Goal: Information Seeking & Learning: Learn about a topic

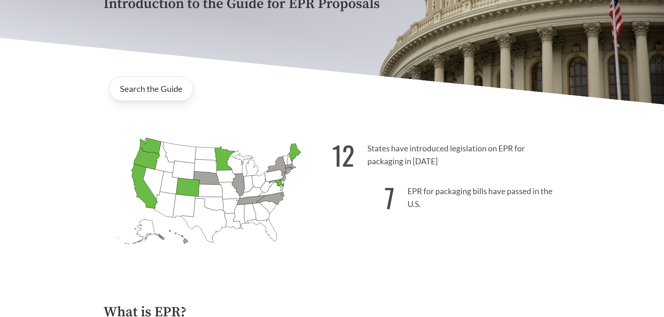
scroll to position [139, 0]
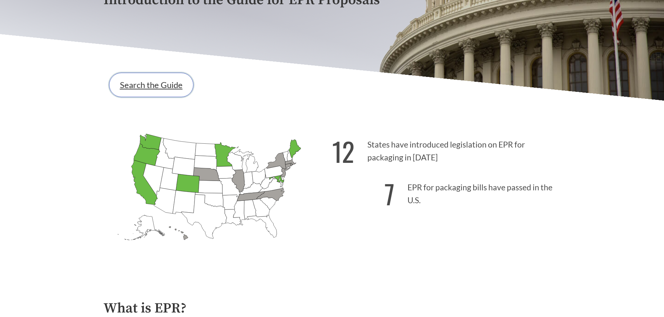
click at [162, 88] on link "Search the Guide" at bounding box center [151, 85] width 84 height 24
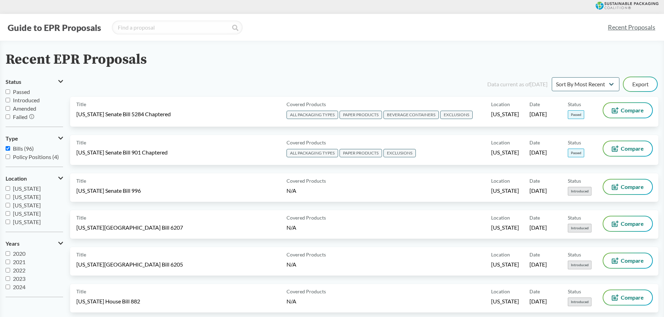
scroll to position [35, 0]
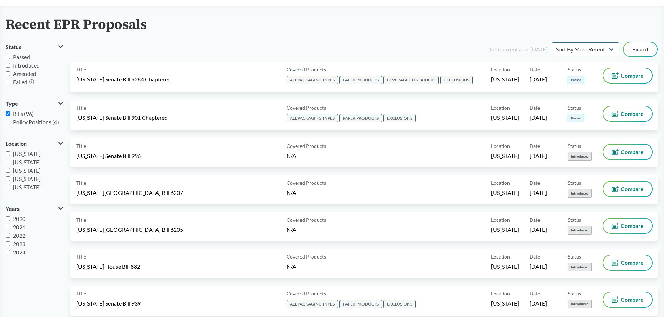
click at [7, 56] on input "Passed" at bounding box center [8, 57] width 5 height 5
checkbox input "true"
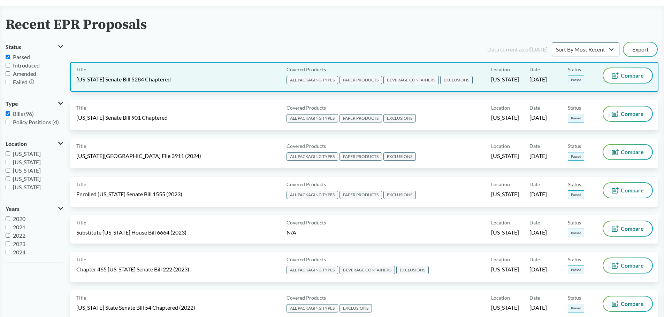
click at [269, 69] on div "Title Washington Senate Bill 5284 Chaptered" at bounding box center [179, 76] width 207 height 17
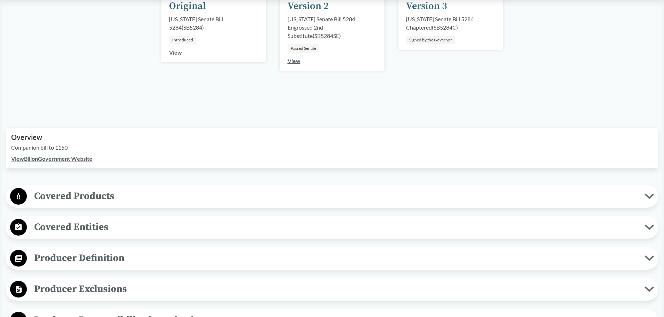
scroll to position [139, 0]
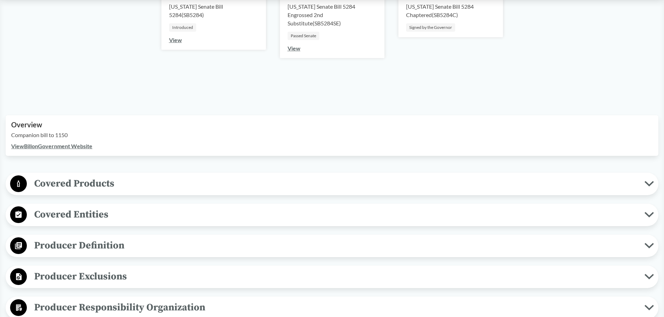
click at [211, 184] on span "Covered Products" at bounding box center [335, 184] width 617 height 16
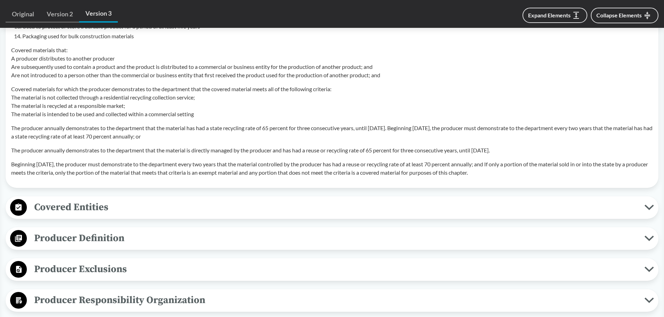
scroll to position [766, 0]
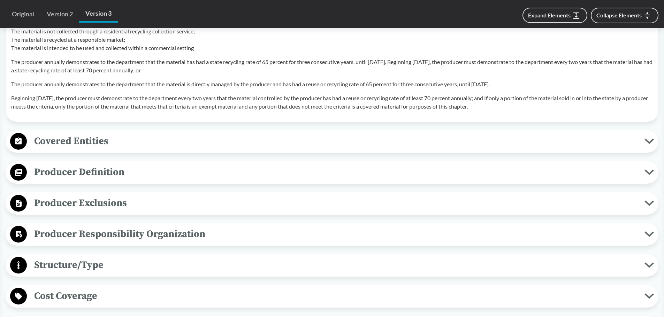
click at [166, 147] on span "Covered Entities" at bounding box center [335, 141] width 617 height 16
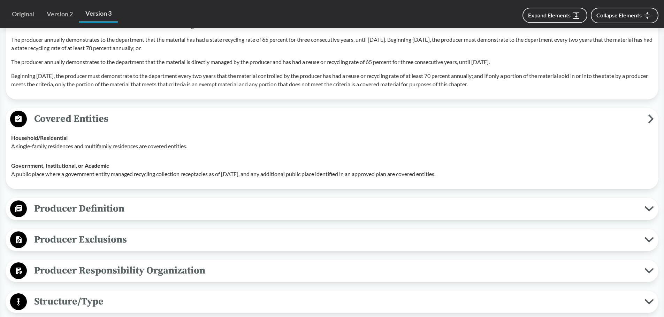
scroll to position [801, 0]
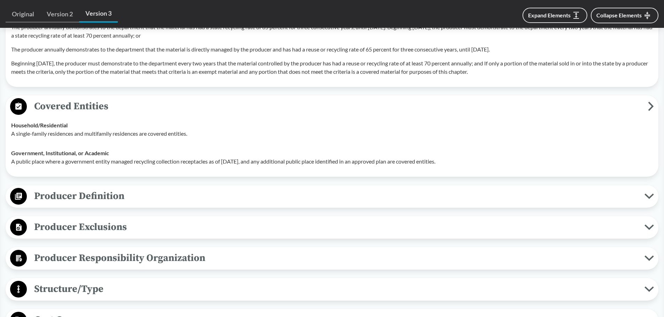
click at [148, 199] on span "Producer Definition" at bounding box center [335, 196] width 617 height 16
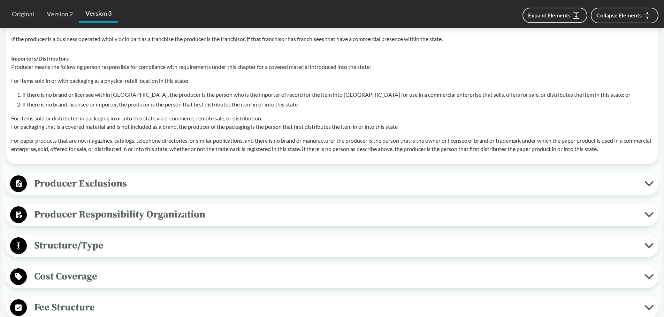
scroll to position [1254, 0]
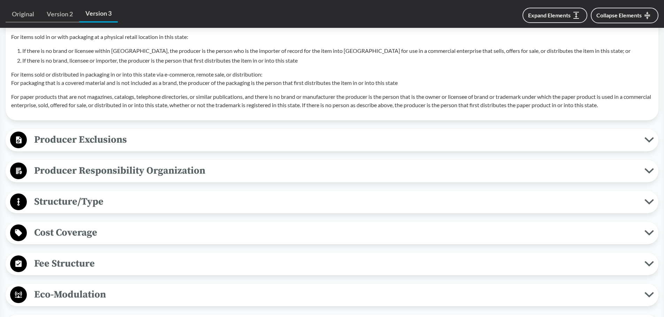
click at [214, 138] on span "Producer Exclusions" at bounding box center [335, 140] width 617 height 16
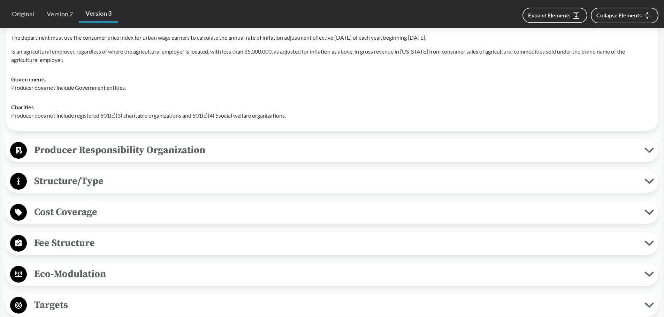
scroll to position [1498, 0]
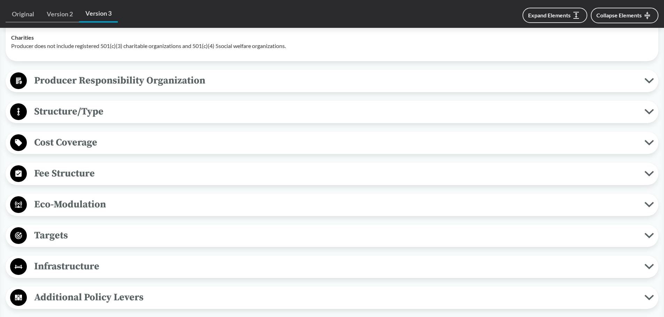
click at [129, 213] on button "Eco-Modulation" at bounding box center [332, 205] width 648 height 18
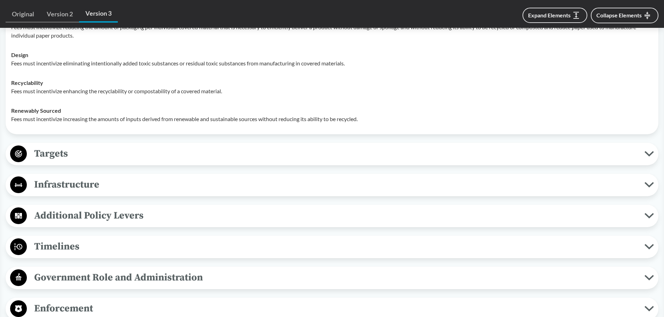
scroll to position [1777, 0]
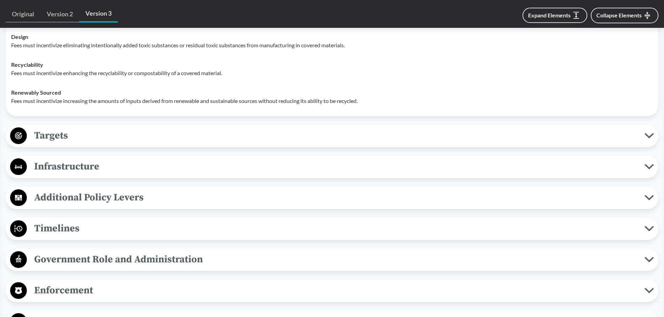
click at [119, 138] on span "Targets" at bounding box center [335, 136] width 617 height 16
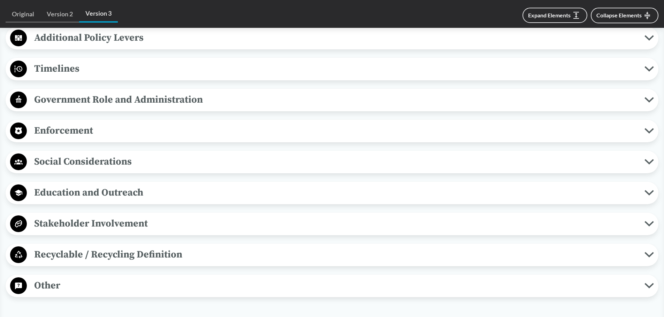
scroll to position [2160, 0]
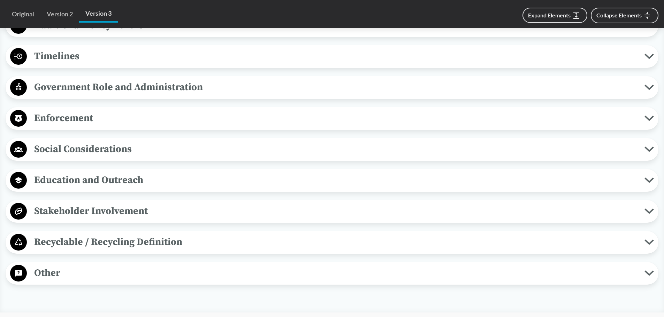
click at [180, 156] on span "Social Considerations" at bounding box center [335, 149] width 617 height 16
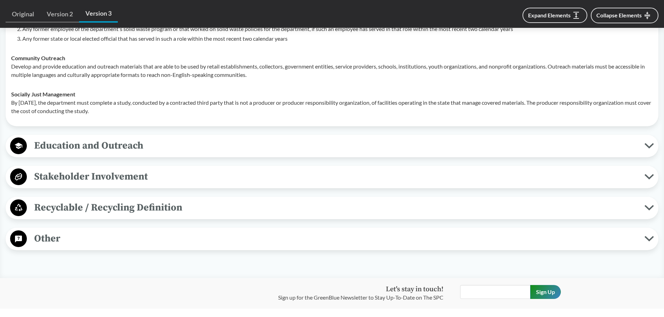
scroll to position [2334, 0]
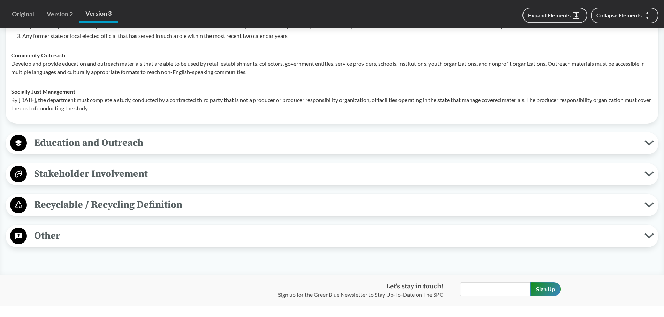
click at [123, 204] on span "Recyclable / Recycling Definition" at bounding box center [335, 205] width 617 height 16
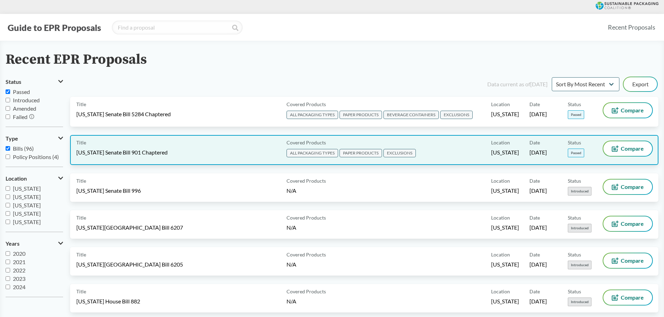
click at [204, 150] on div "Title Maryland Senate Bill 901 Chaptered" at bounding box center [179, 149] width 207 height 17
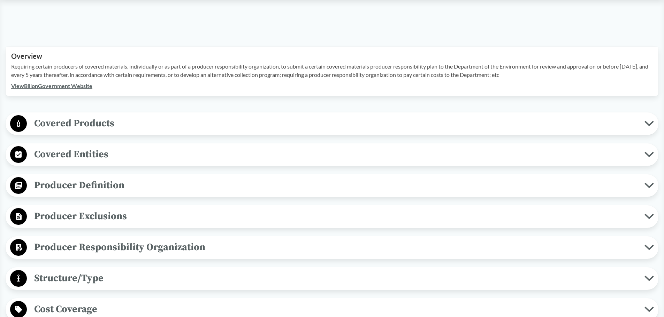
scroll to position [209, 0]
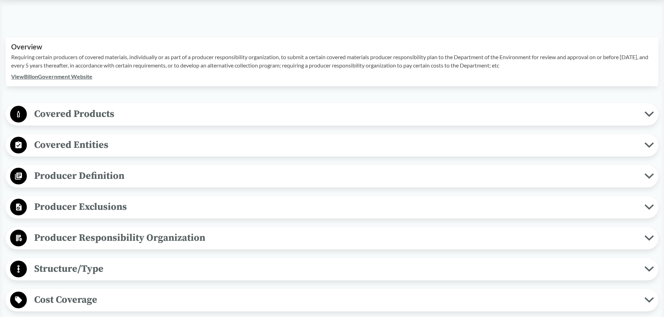
click at [117, 108] on span "Covered Products" at bounding box center [335, 114] width 617 height 16
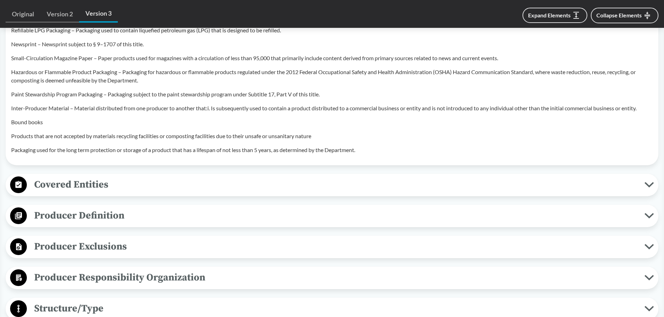
scroll to position [662, 0]
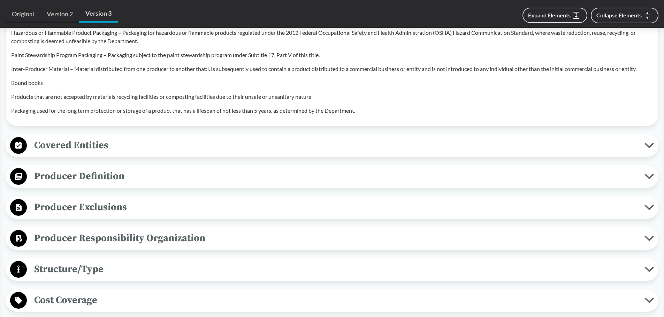
click at [113, 169] on span "Producer Definition" at bounding box center [335, 177] width 617 height 16
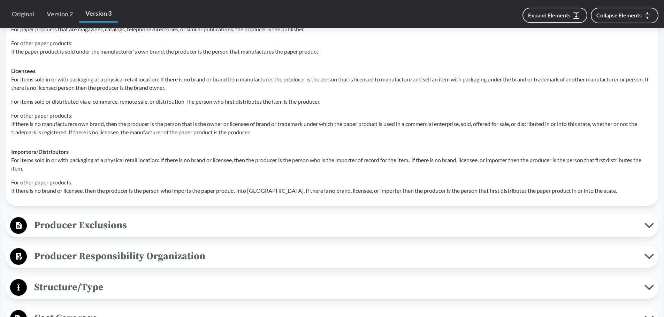
scroll to position [975, 0]
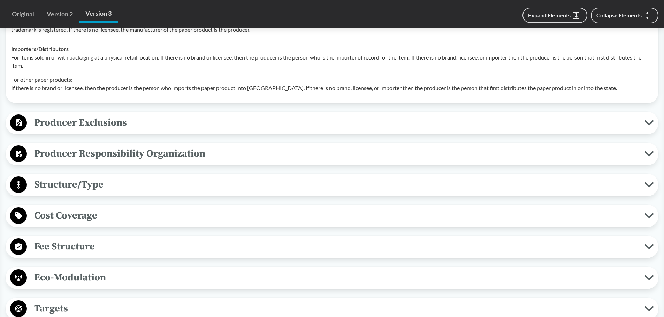
click at [113, 239] on span "Fee Structure" at bounding box center [335, 247] width 617 height 16
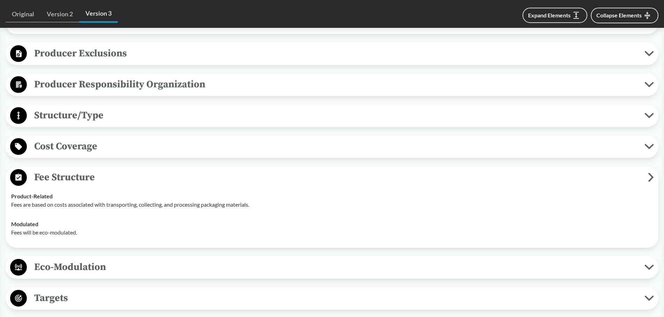
scroll to position [1045, 0]
click at [108, 259] on span "Eco-Modulation" at bounding box center [335, 267] width 617 height 16
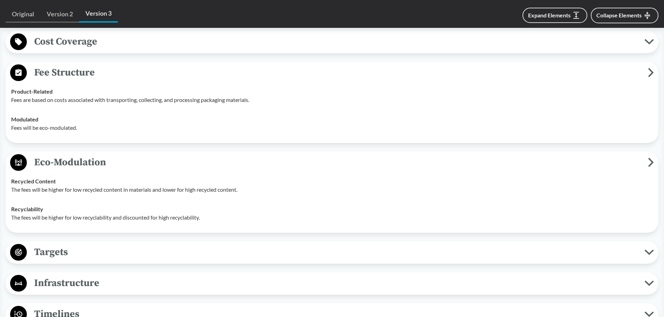
scroll to position [1184, 0]
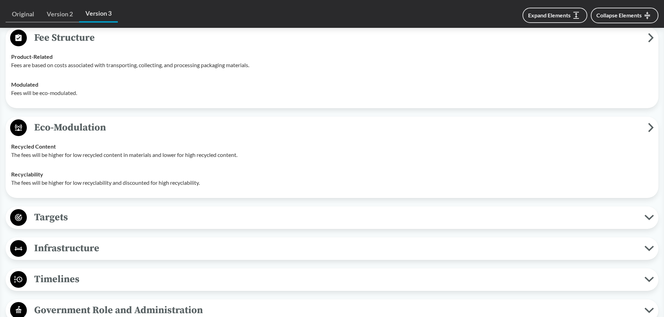
click at [140, 212] on span "Targets" at bounding box center [335, 218] width 617 height 16
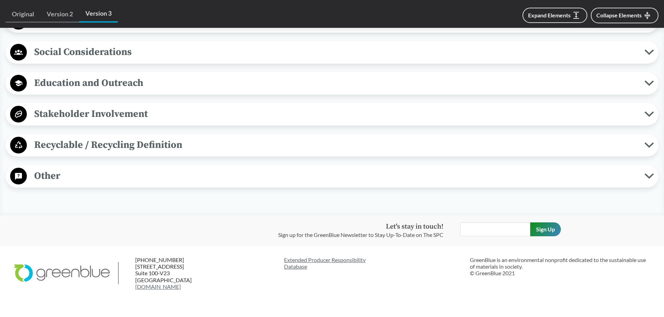
scroll to position [1742, 0]
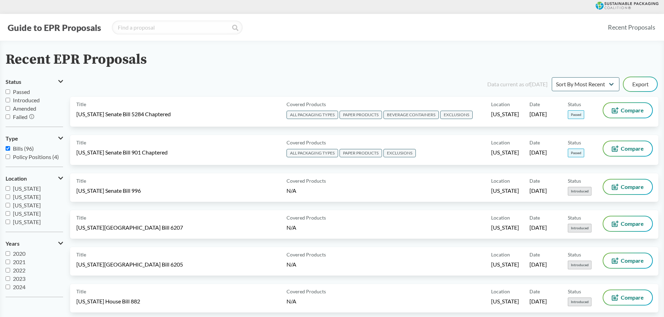
scroll to position [35, 0]
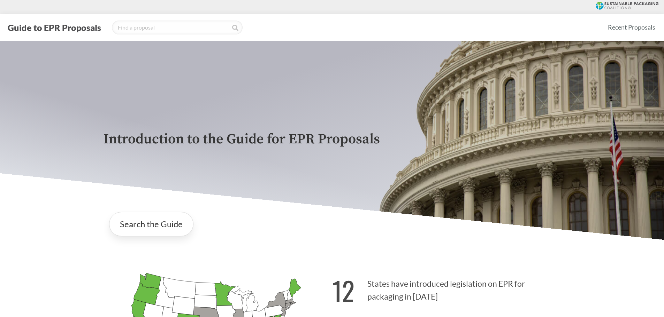
scroll to position [139, 0]
